Goal: Transaction & Acquisition: Purchase product/service

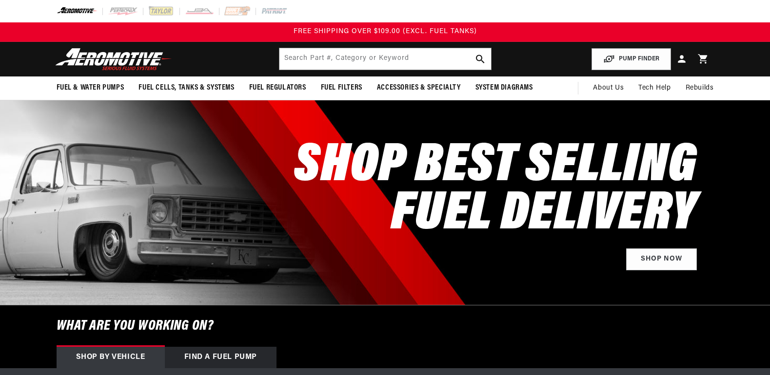
select select "1957"
select select "4.6L"
click at [379, 59] on input "text" at bounding box center [385, 58] width 212 height 21
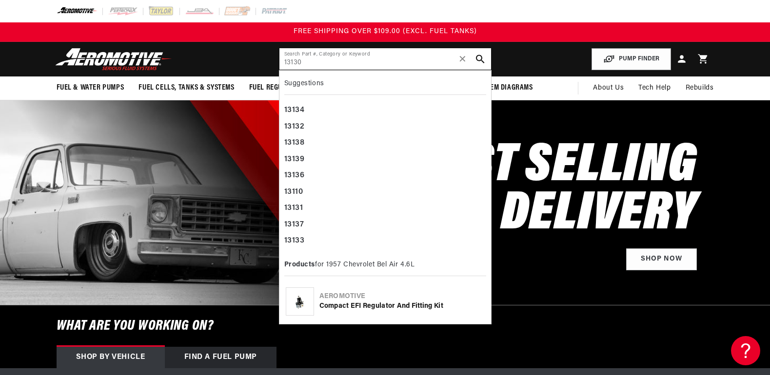
type input "13130"
click at [477, 61] on icon "search button" at bounding box center [479, 59] width 9 height 9
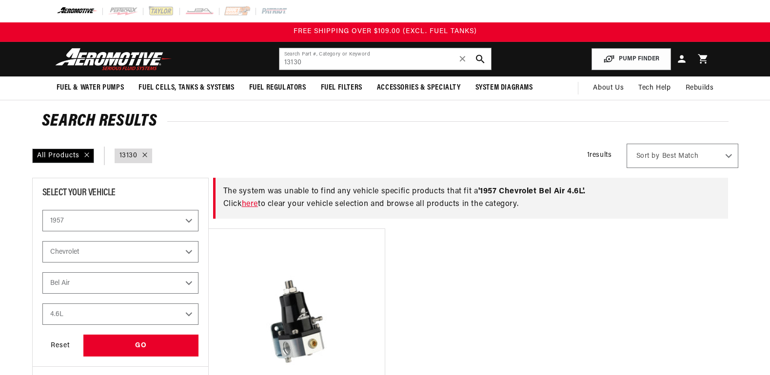
select select "1957"
select select "4.6L"
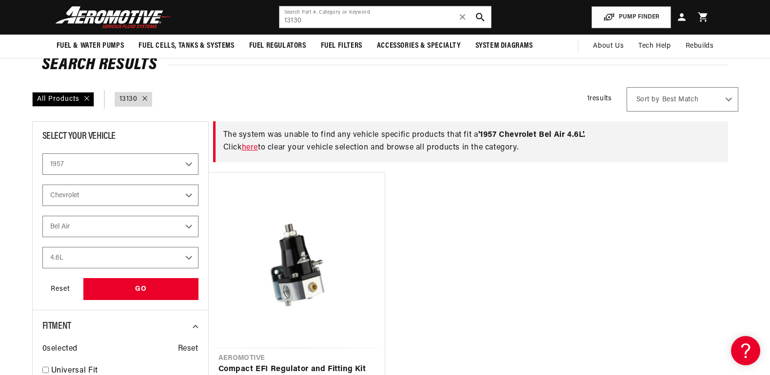
scroll to position [56, 0]
click at [254, 148] on link "here" at bounding box center [250, 148] width 16 height 8
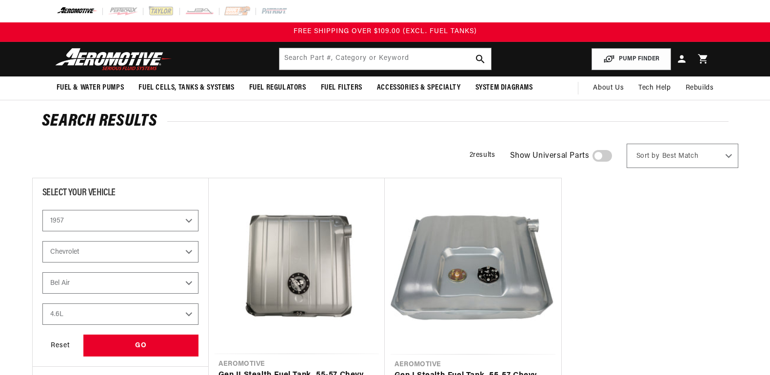
select select "1957"
select select "4.6L"
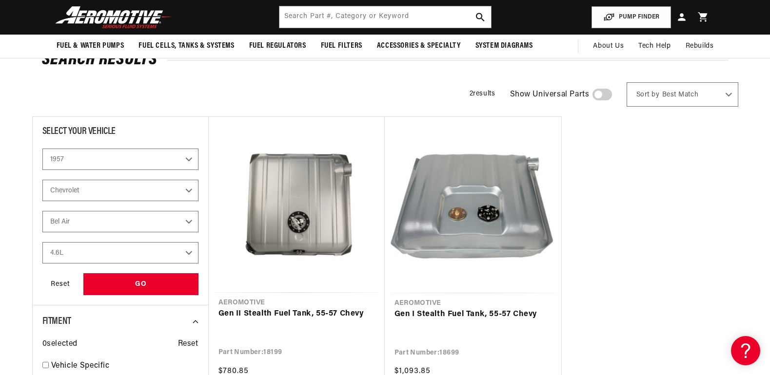
scroll to position [56, 0]
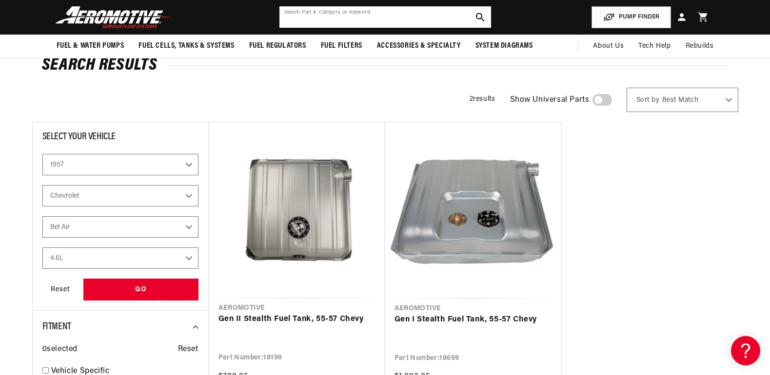
click at [352, 17] on input "text" at bounding box center [385, 16] width 212 height 21
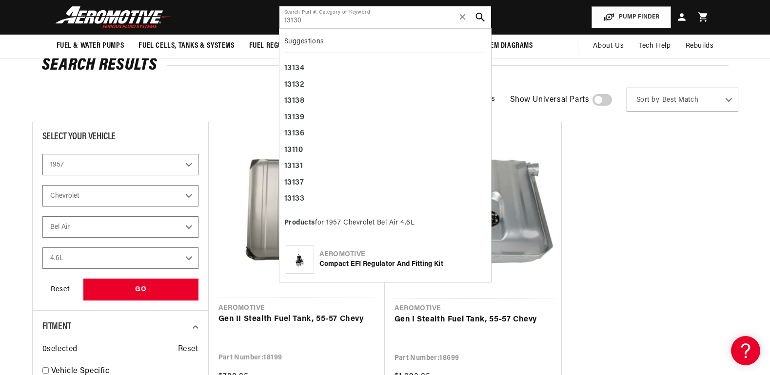
type input "13130"
click at [480, 16] on icon "search button" at bounding box center [479, 17] width 9 height 9
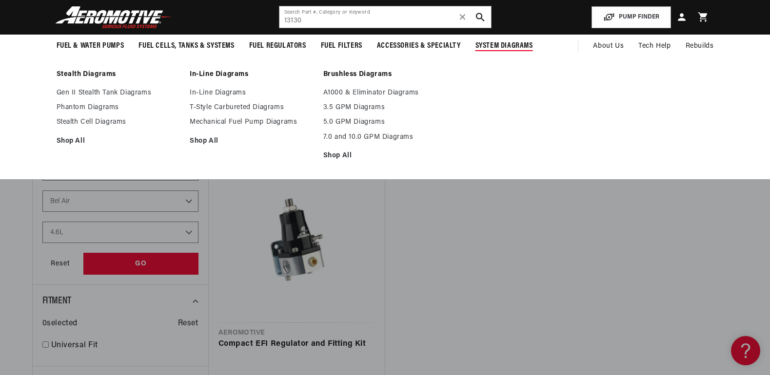
scroll to position [56, 0]
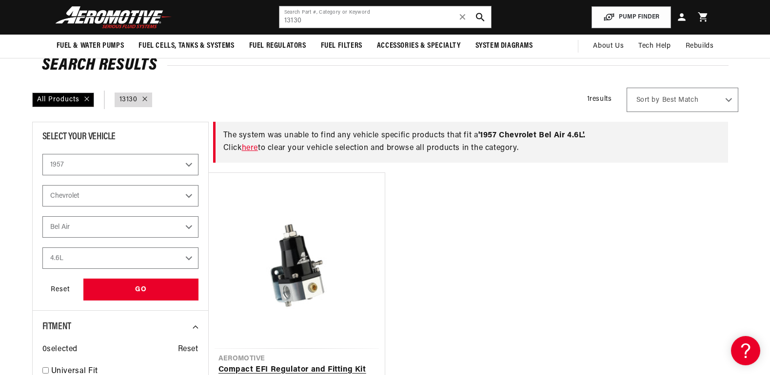
click at [290, 364] on link "Compact EFI Regulator and Fitting Kit" at bounding box center [296, 370] width 157 height 13
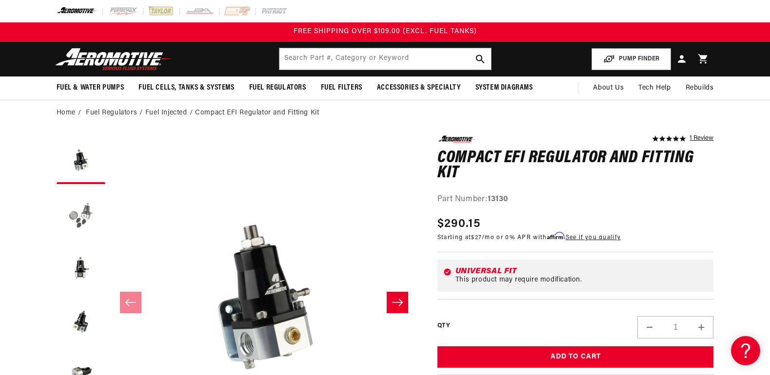
click at [85, 219] on button "Load image 2 in gallery view" at bounding box center [81, 213] width 49 height 49
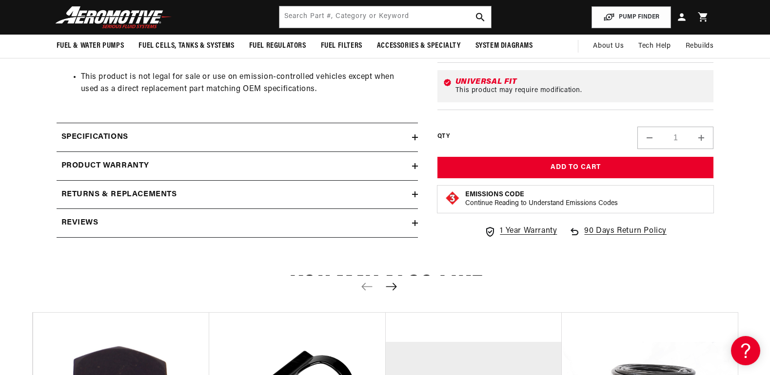
scroll to position [563, 0]
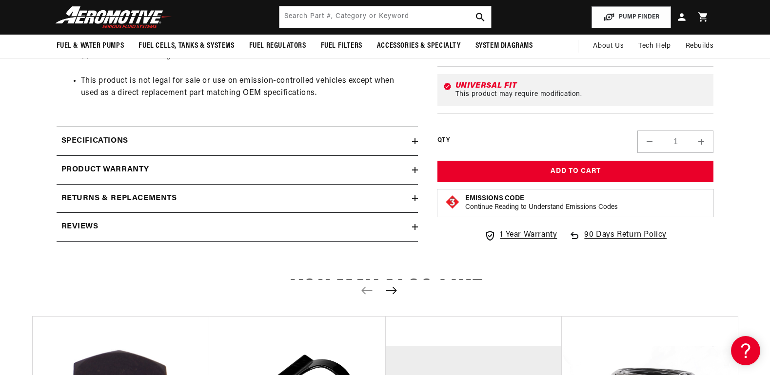
click at [311, 139] on div "Specifications" at bounding box center [235, 141] width 356 height 13
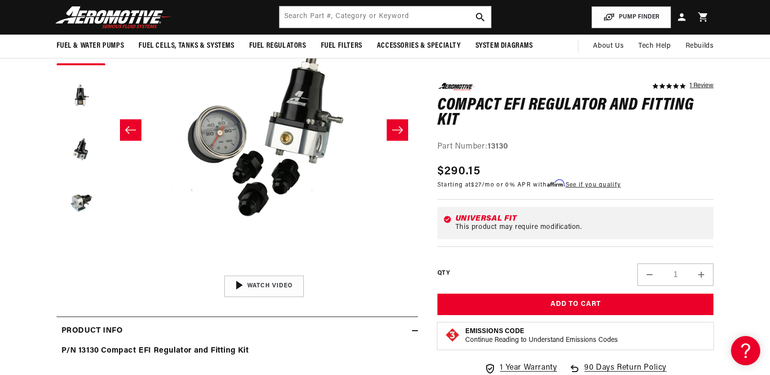
scroll to position [169, 0]
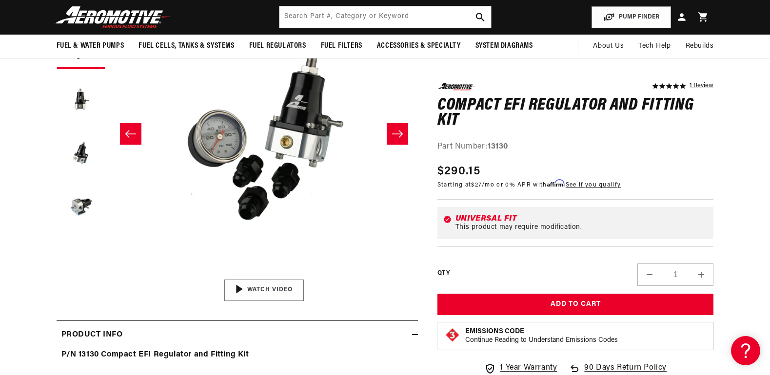
click at [288, 291] on img "Gallery Viewer" at bounding box center [264, 290] width 148 height 83
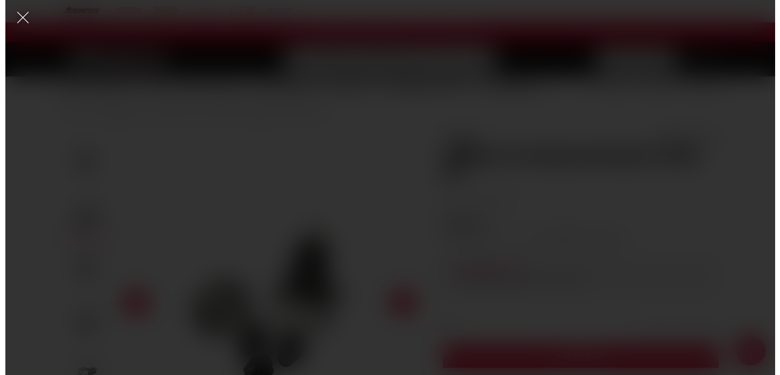
scroll to position [0, 0]
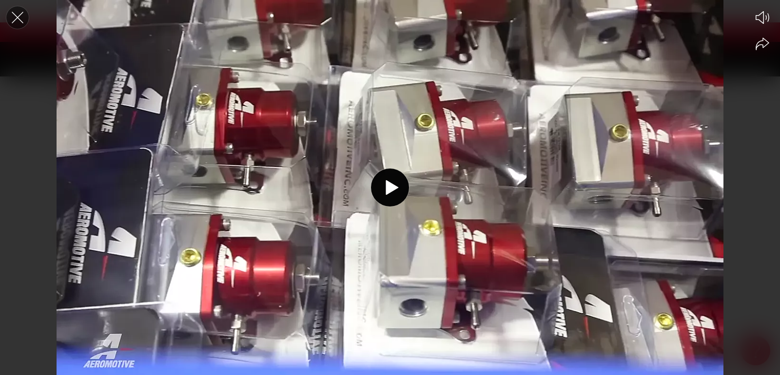
click at [21, 19] on icon "Close the video player" at bounding box center [17, 17] width 21 height 21
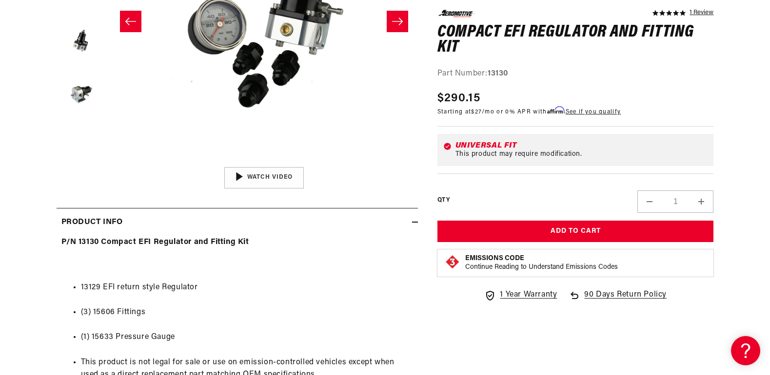
scroll to position [338, 0]
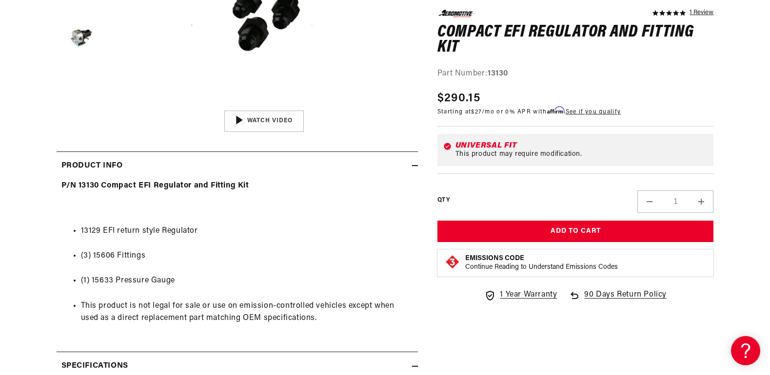
click at [123, 257] on li "(3) 15606 Fittings" at bounding box center [247, 256] width 332 height 13
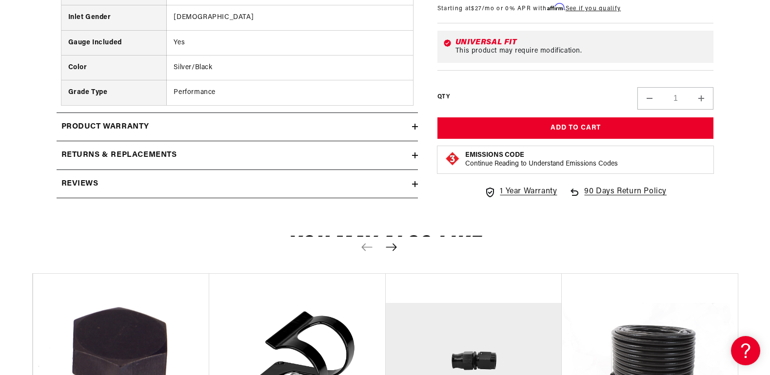
scroll to position [901, 0]
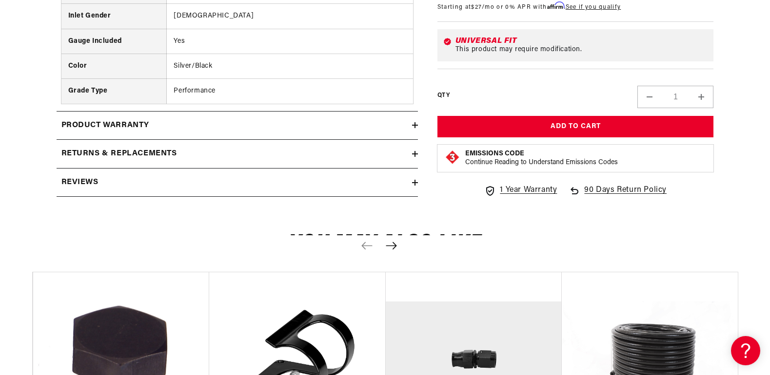
click at [393, 247] on icon "Next slide" at bounding box center [391, 246] width 12 height 8
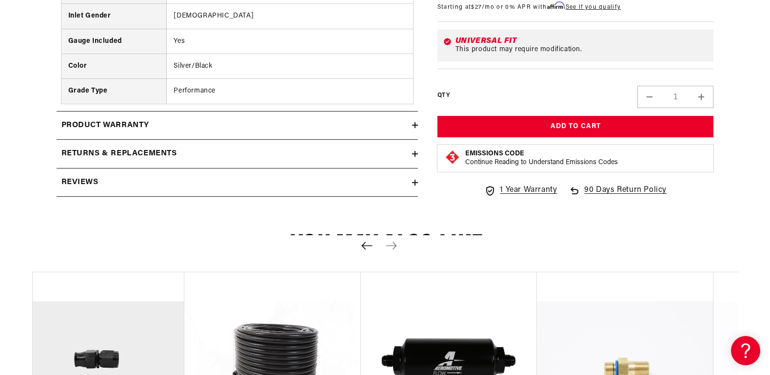
scroll to position [957, 0]
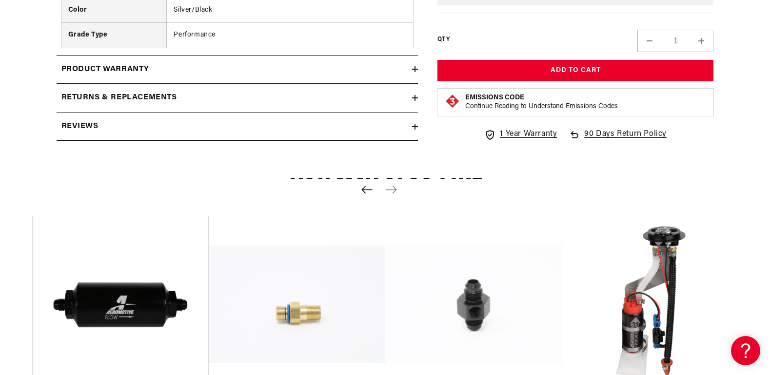
click at [367, 189] on icon "Previous slide" at bounding box center [366, 189] width 11 height 7
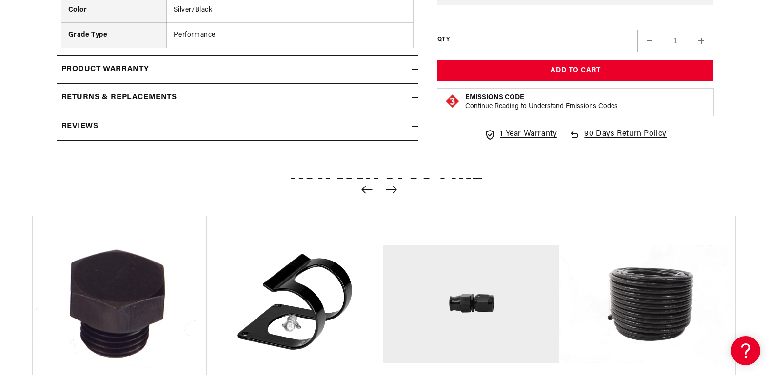
scroll to position [0, 0]
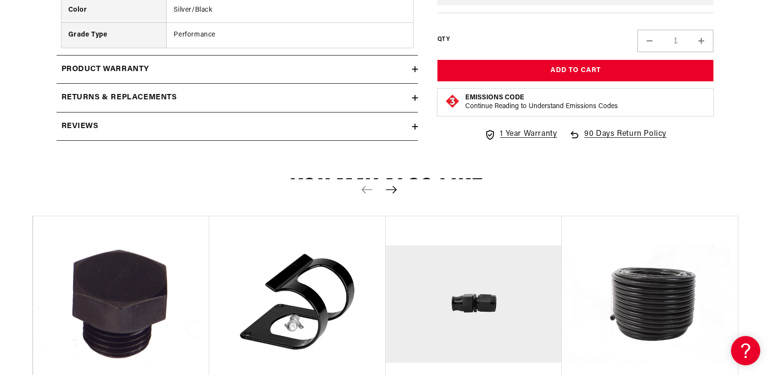
click at [392, 192] on icon "Next slide" at bounding box center [391, 190] width 12 height 8
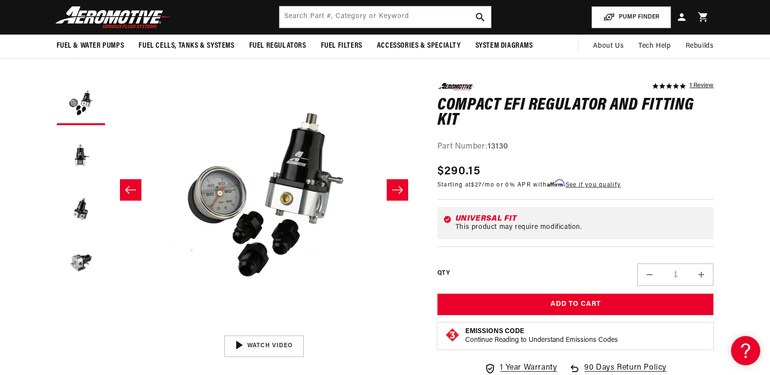
scroll to position [0, 308]
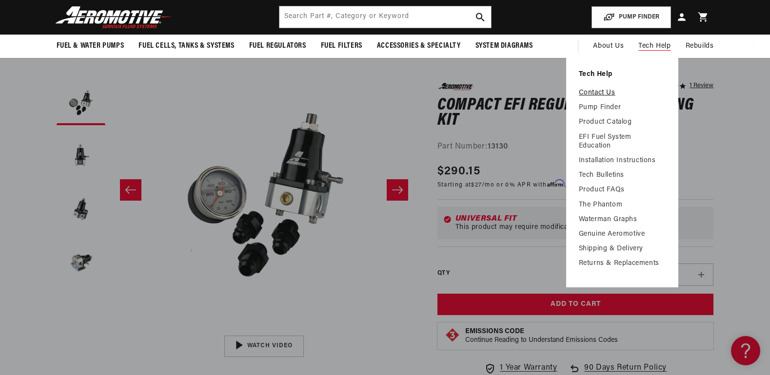
click at [602, 89] on link "Contact Us" at bounding box center [622, 93] width 87 height 9
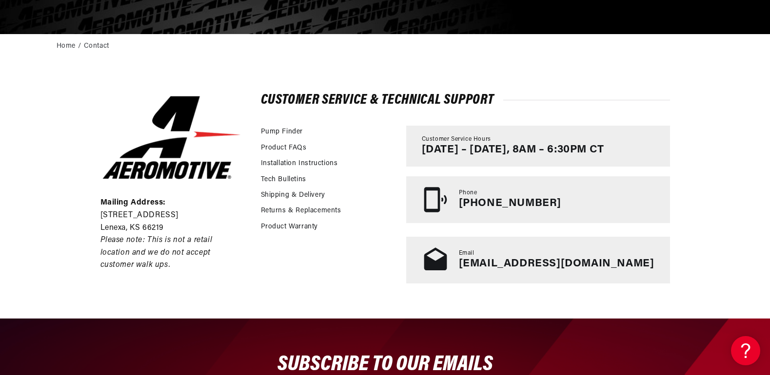
scroll to position [169, 0]
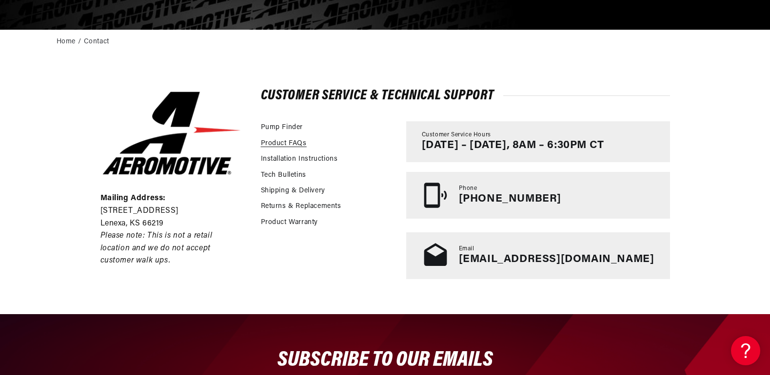
click at [298, 143] on link "Product FAQs" at bounding box center [284, 143] width 46 height 11
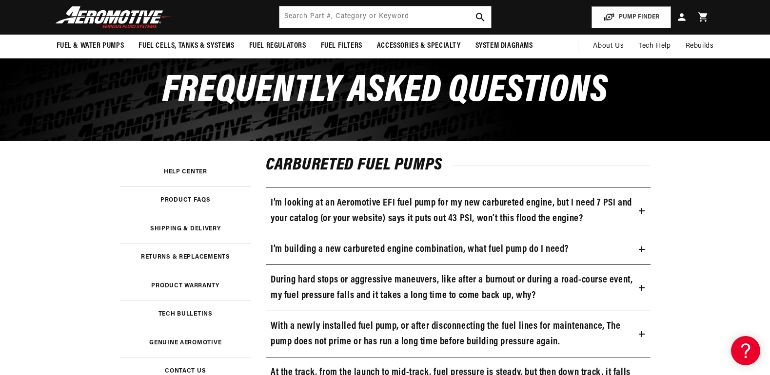
scroll to position [56, 0]
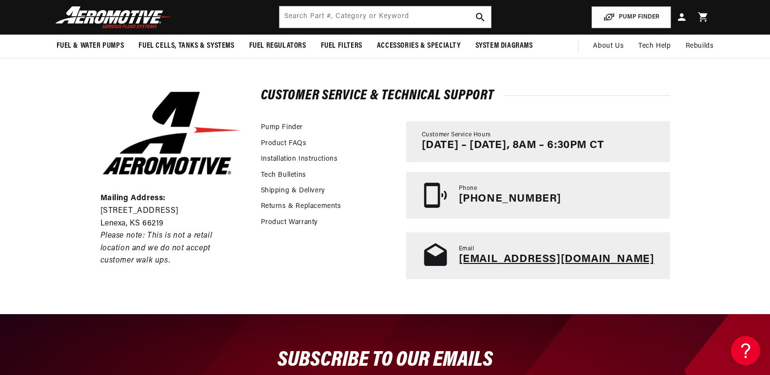
click at [531, 255] on link "tech@aeromotiveinc.com" at bounding box center [557, 259] width 196 height 11
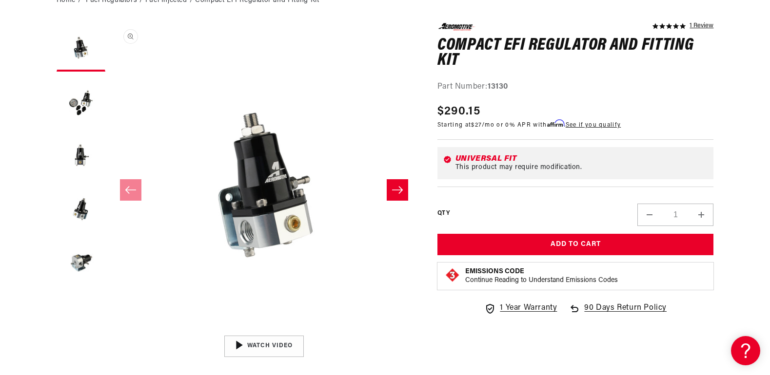
scroll to position [0, 0]
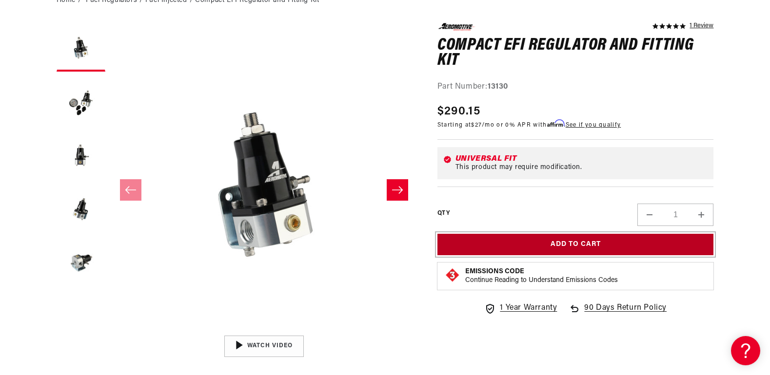
click at [532, 247] on button "Add to Cart" at bounding box center [575, 245] width 277 height 22
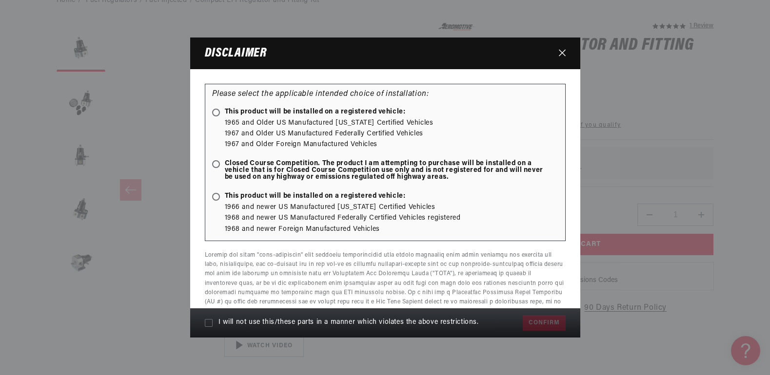
click at [214, 113] on icon at bounding box center [216, 112] width 5 height 5
click at [215, 113] on input "This product will be installed on a registered vehicle:" at bounding box center [218, 113] width 6 height 6
radio input "true"
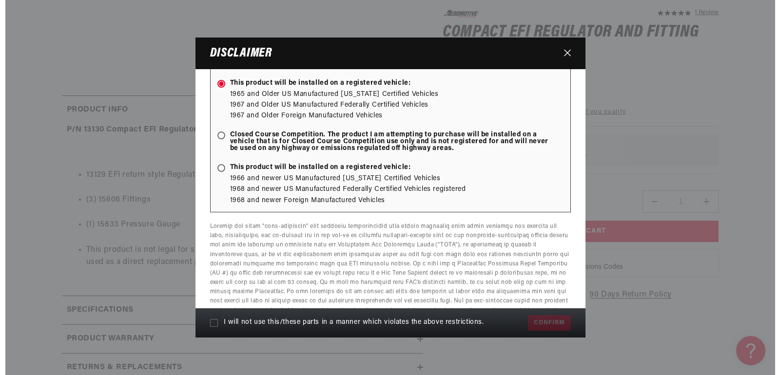
scroll to position [69, 0]
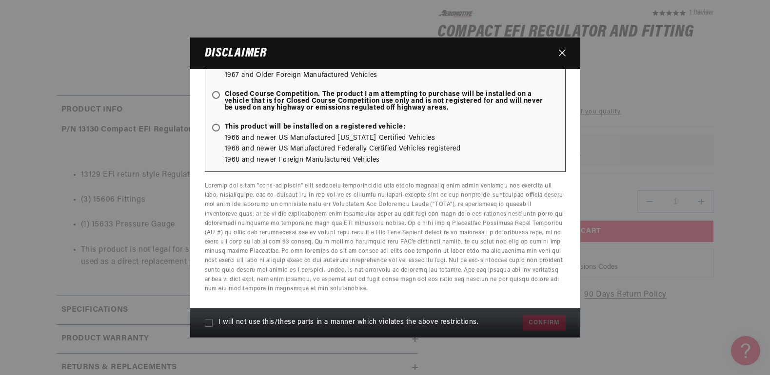
click at [210, 324] on icon at bounding box center [209, 323] width 8 height 8
click at [210, 324] on input "I will not use this/these parts in a manner which violates the above restrictio…" at bounding box center [209, 323] width 8 height 8
checkbox input "true"
click at [542, 322] on button "Confirm" at bounding box center [544, 324] width 42 height 16
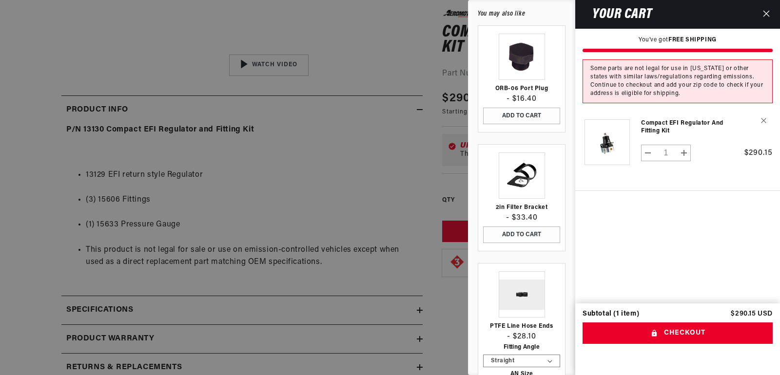
click at [516, 76] on link "Your cart" at bounding box center [521, 57] width 77 height 46
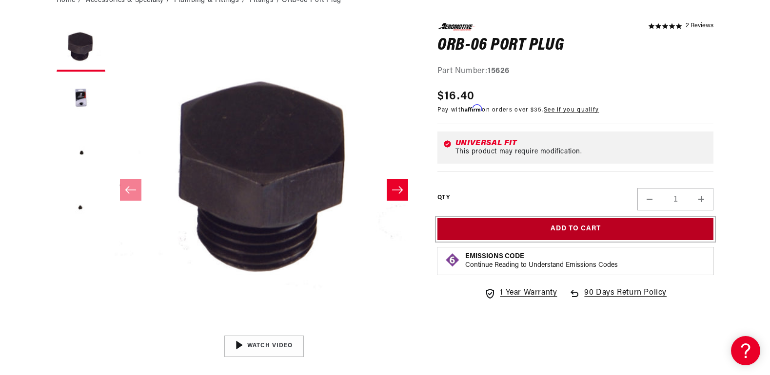
click at [463, 224] on button "Add to Cart" at bounding box center [575, 229] width 277 height 22
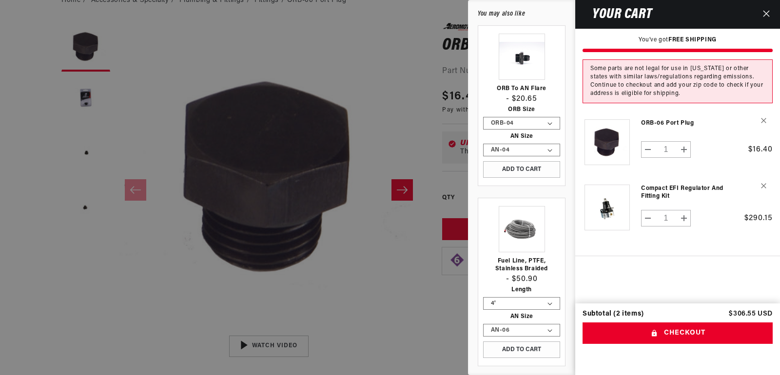
click at [647, 214] on button "Decrease quantity for Compact EFI Regulator and Fitting Kit" at bounding box center [648, 218] width 13 height 17
type input "0"
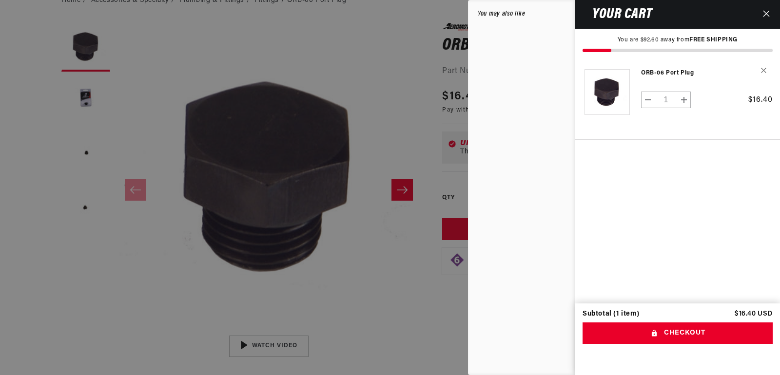
click at [647, 149] on cart-drawer-items "Product image Product Total Quantity ORB-06 Port Plug" at bounding box center [677, 181] width 205 height 244
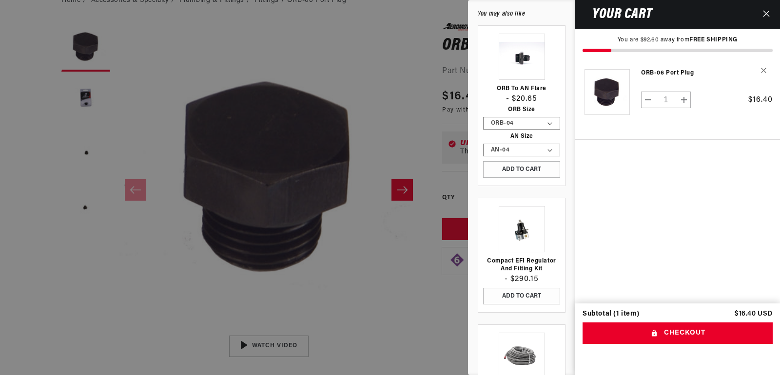
click at [646, 98] on button "Decrease quantity for ORB-06 Port Plug" at bounding box center [648, 100] width 13 height 17
type input "0"
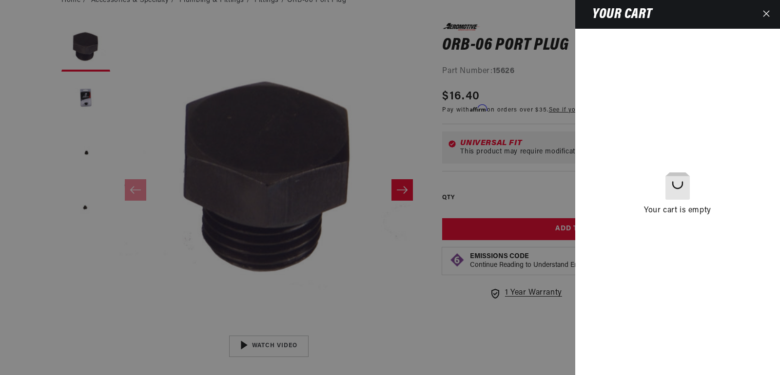
click at [765, 15] on icon "Close" at bounding box center [766, 13] width 7 height 7
